Goal: Book appointment/travel/reservation

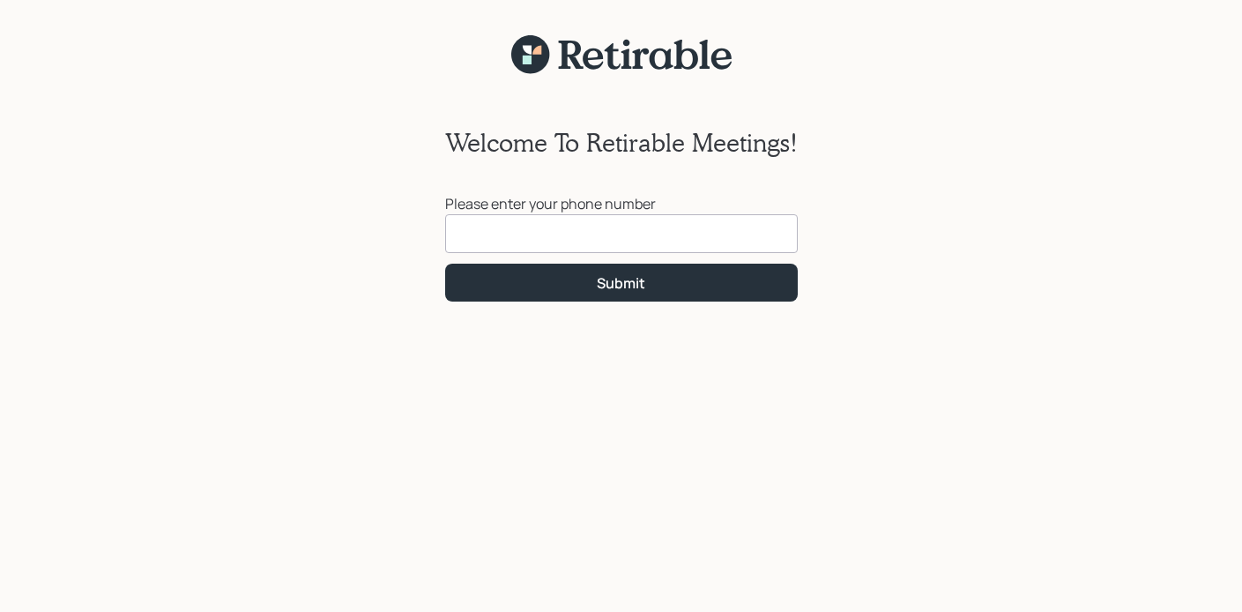
click at [679, 229] on input at bounding box center [621, 233] width 353 height 39
type input "[PHONE_NUMBER]"
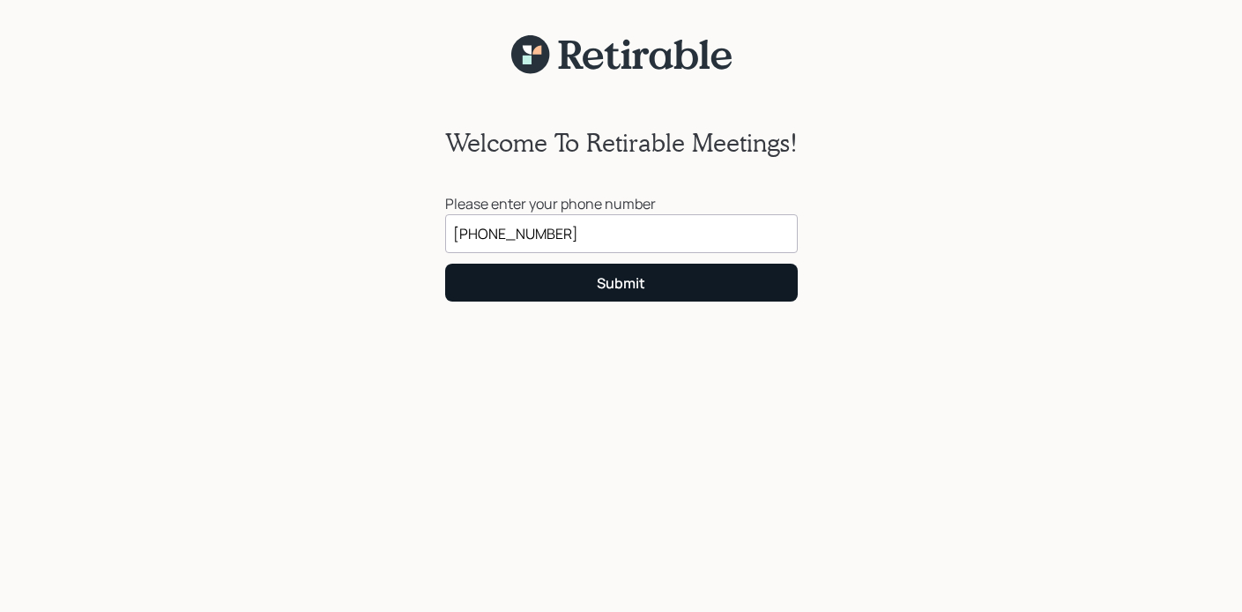
click at [673, 282] on button "Submit" at bounding box center [621, 283] width 353 height 38
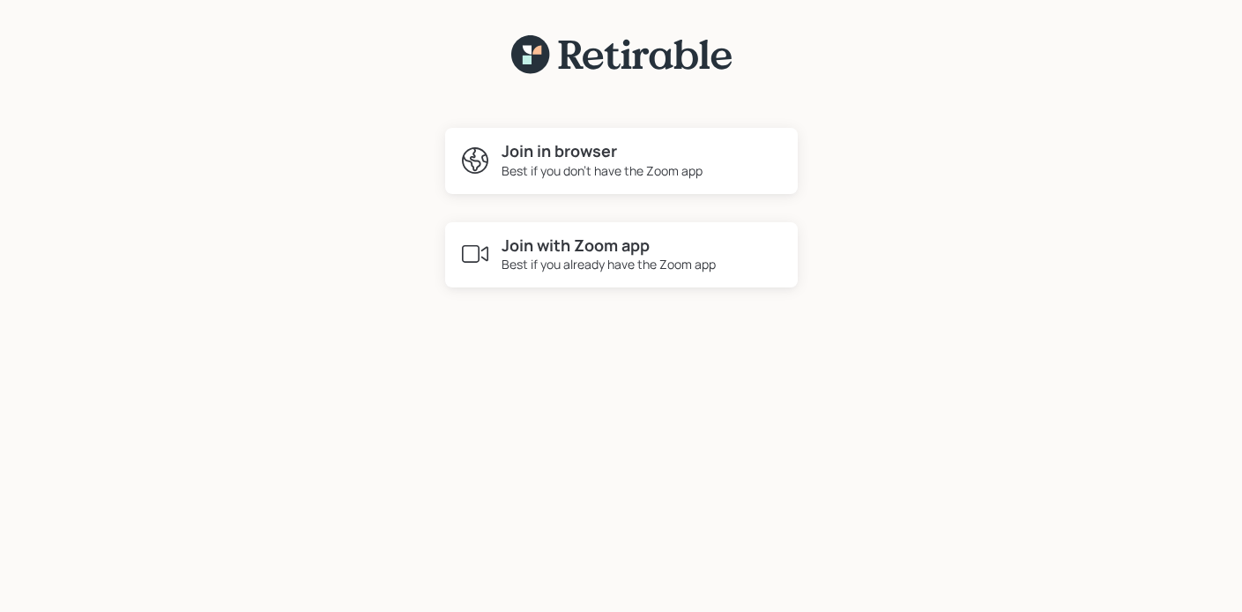
click at [597, 253] on h4 "Join with Zoom app" at bounding box center [609, 245] width 214 height 19
